Goal: Information Seeking & Learning: Learn about a topic

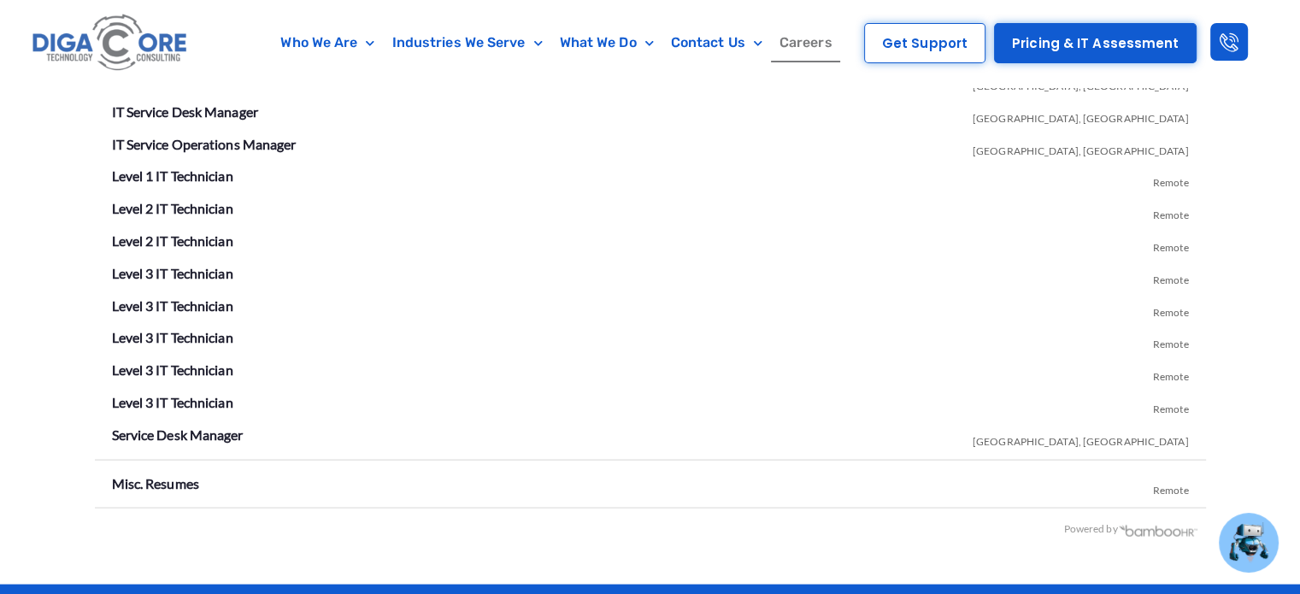
scroll to position [3042, 0]
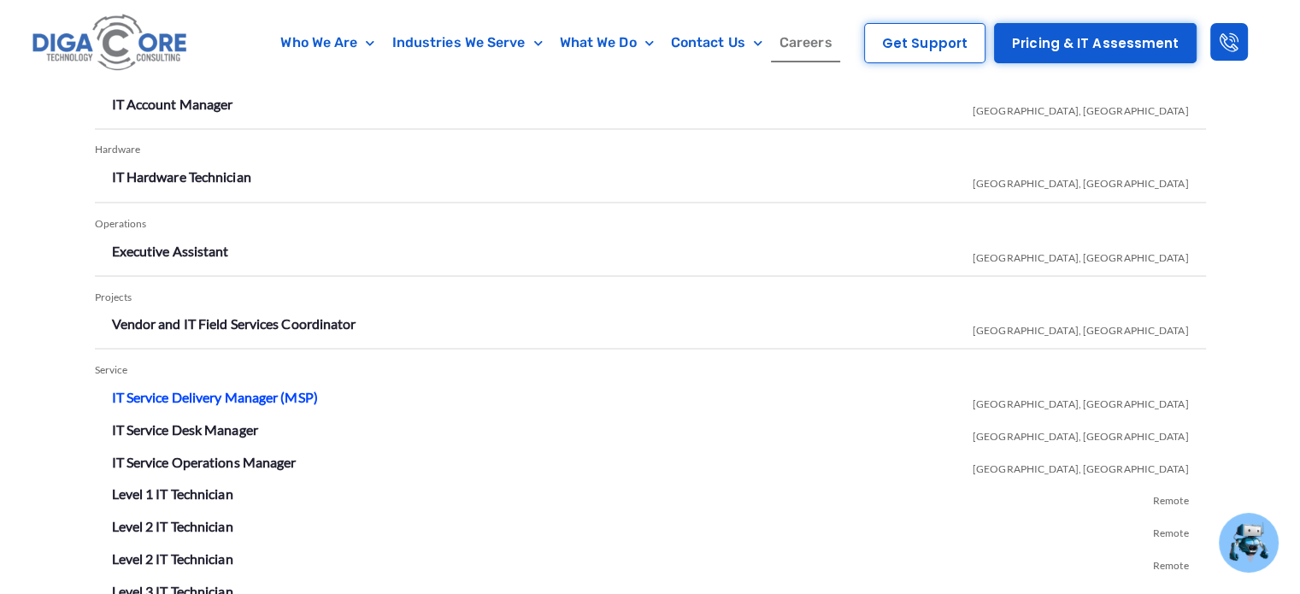
click at [255, 388] on link "IT Service Delivery Manager (MSP)" at bounding box center [215, 396] width 206 height 16
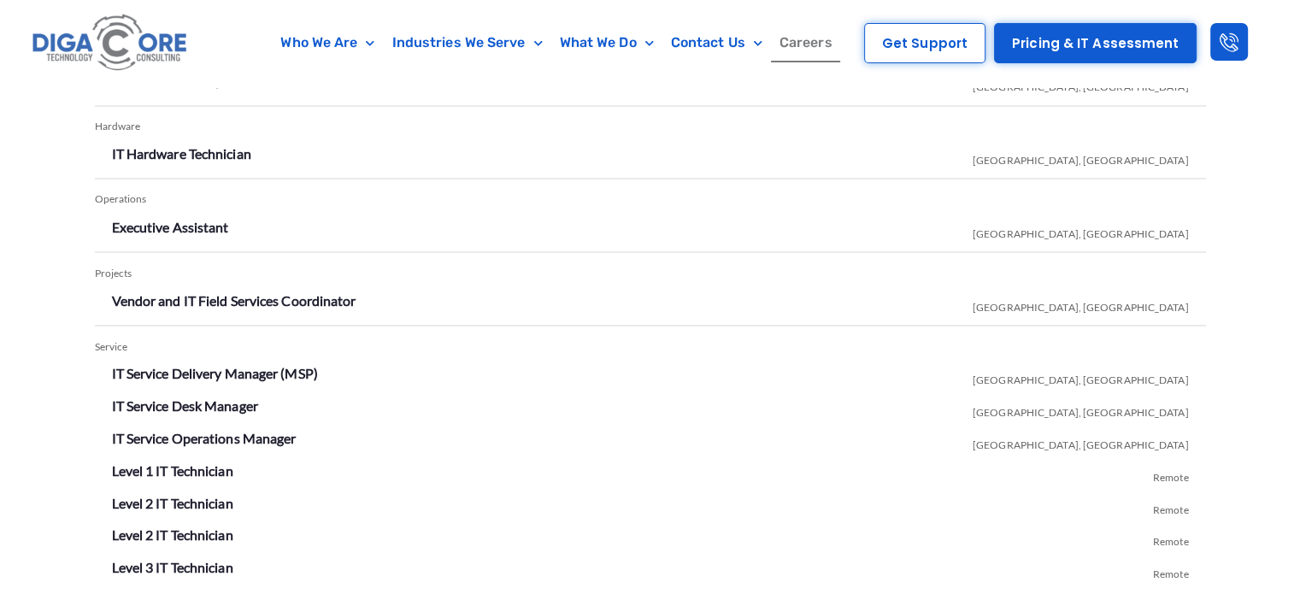
scroll to position [3042, 0]
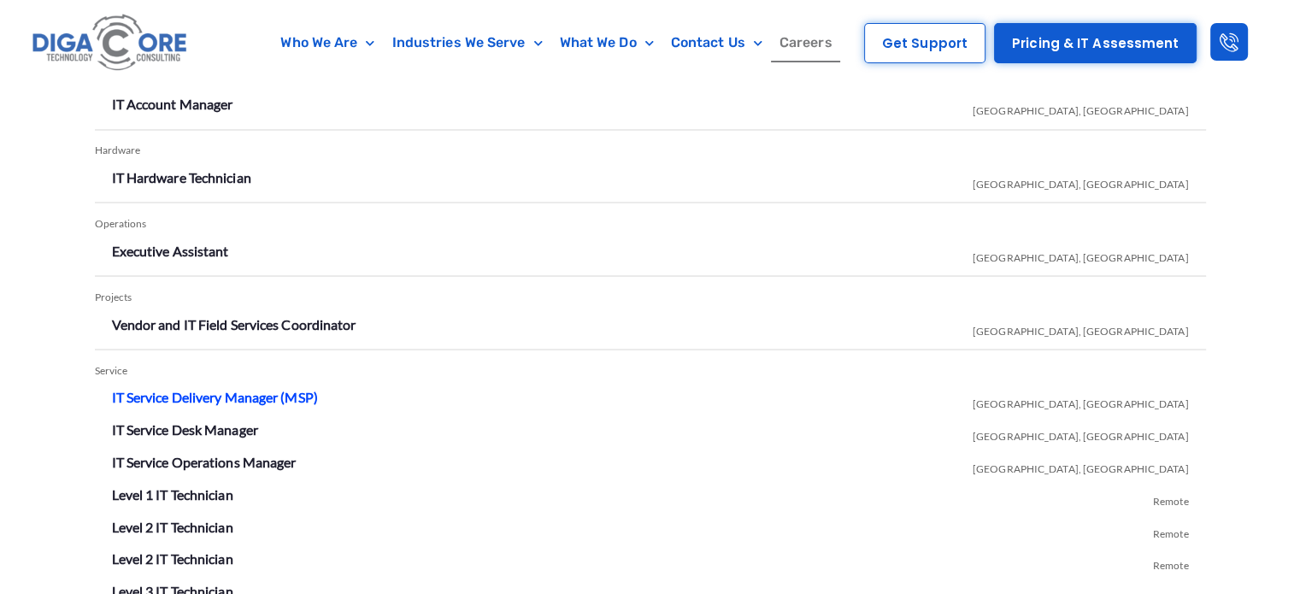
click at [232, 388] on link "IT Service Delivery Manager (MSP)" at bounding box center [215, 396] width 206 height 16
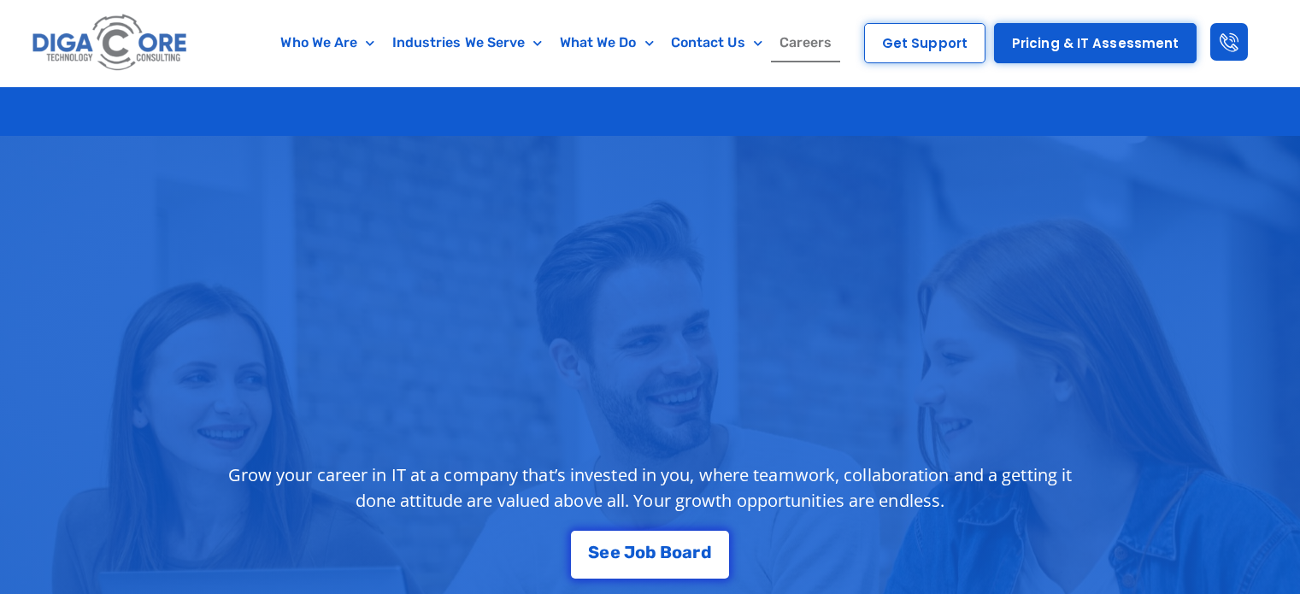
scroll to position [3042, 0]
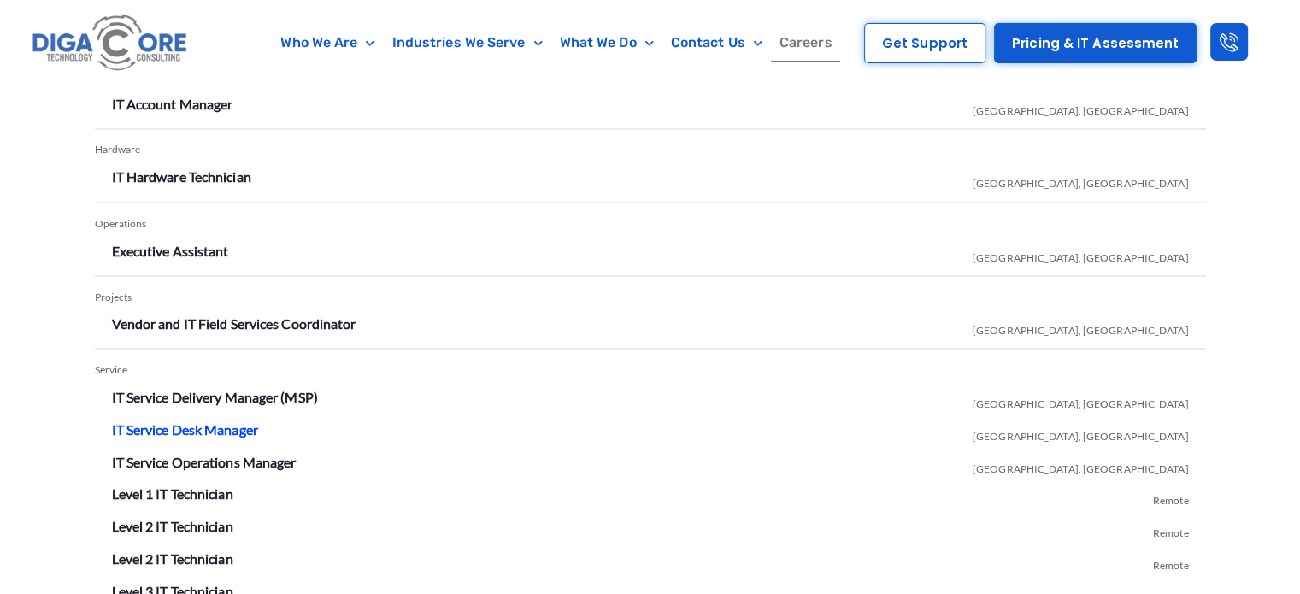
click at [222, 420] on link "IT Service Desk Manager" at bounding box center [185, 428] width 146 height 16
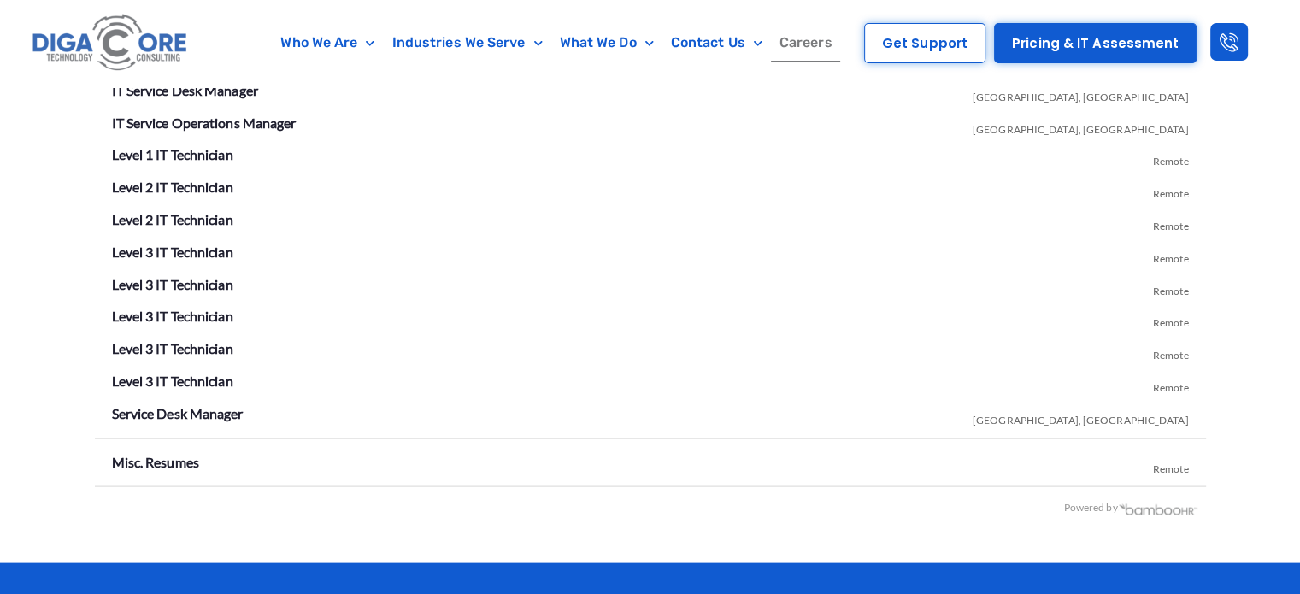
scroll to position [3469, 0]
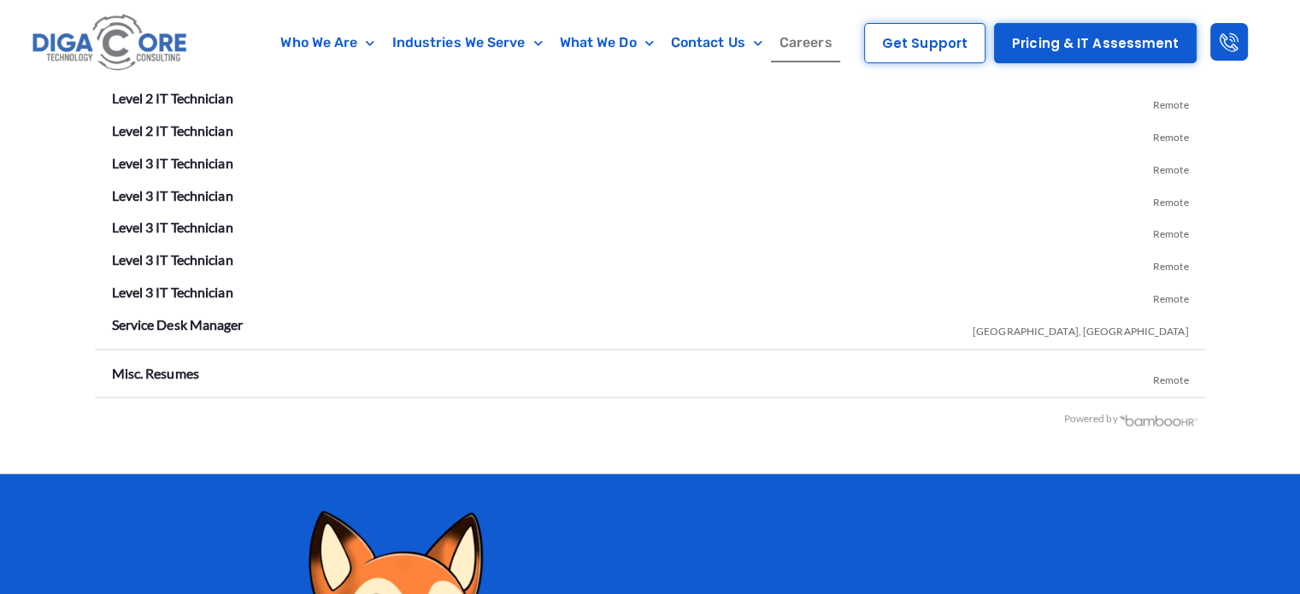
click at [215, 312] on li "Service Desk Manager Lakewood, NJ" at bounding box center [650, 325] width 1077 height 27
click at [217, 312] on li "Service Desk Manager Lakewood, NJ" at bounding box center [650, 325] width 1077 height 27
click at [221, 316] on link "Service Desk Manager" at bounding box center [178, 324] width 132 height 16
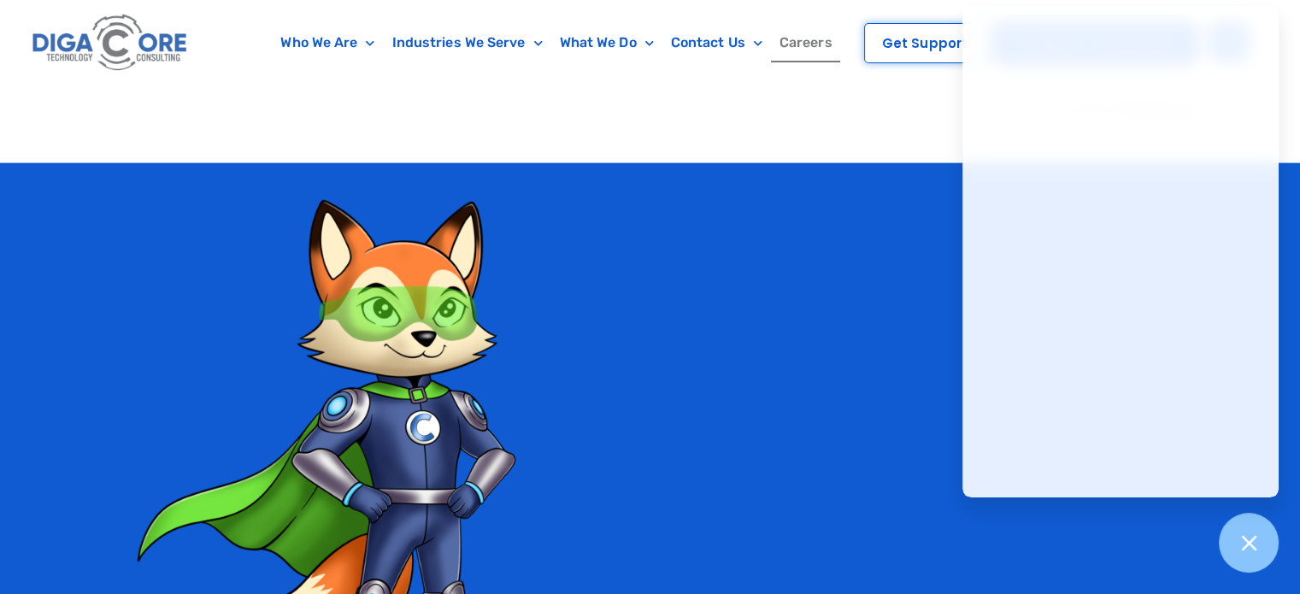
scroll to position [3811, 0]
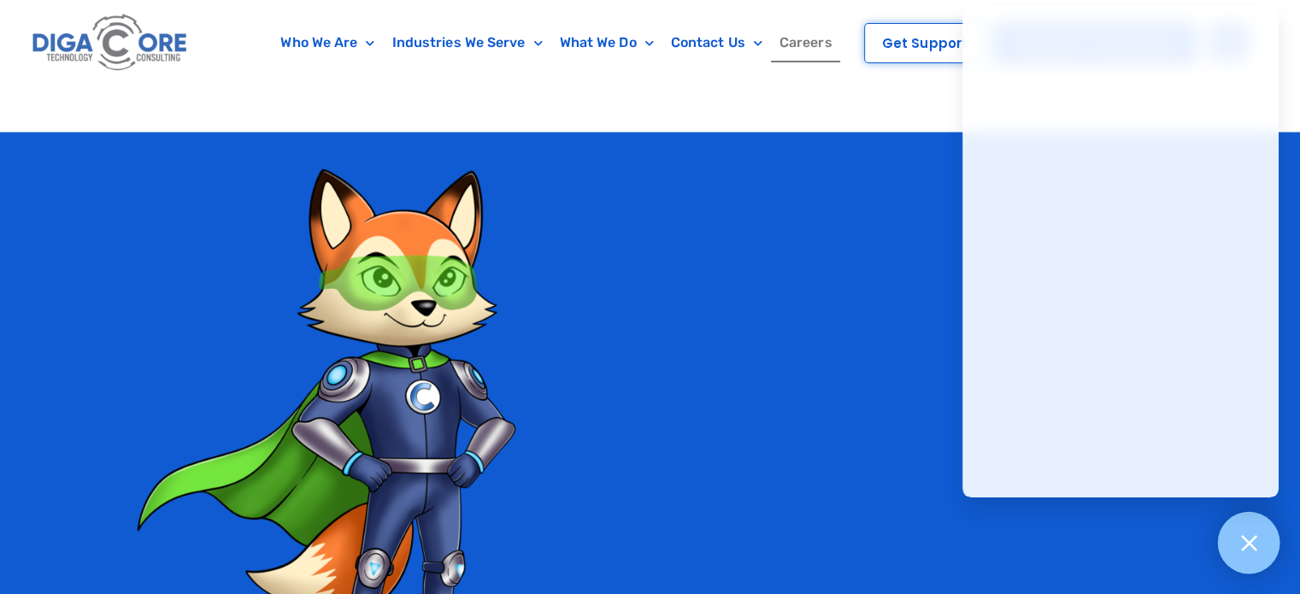
click at [1251, 540] on icon at bounding box center [1248, 542] width 22 height 22
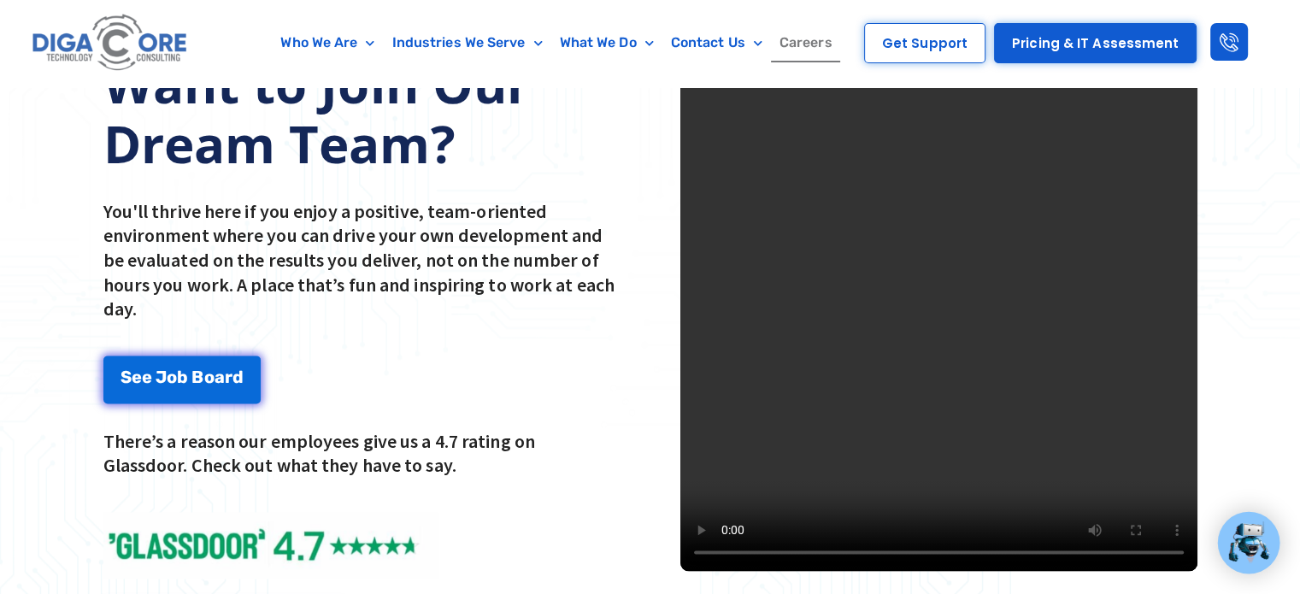
scroll to position [2273, 0]
